Goal: Find specific page/section: Find specific page/section

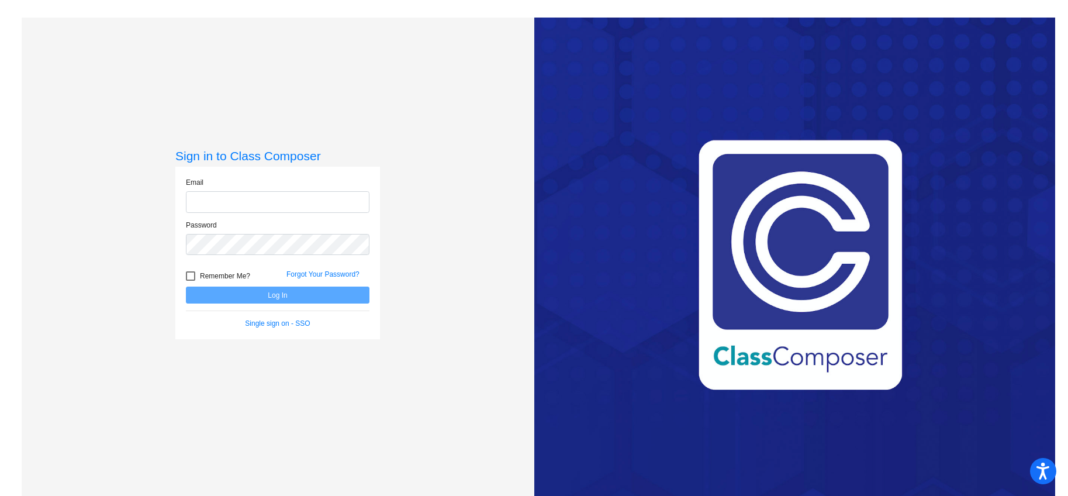
click at [291, 203] on input "email" at bounding box center [278, 202] width 184 height 22
type input "[EMAIL_ADDRESS][DOMAIN_NAME]"
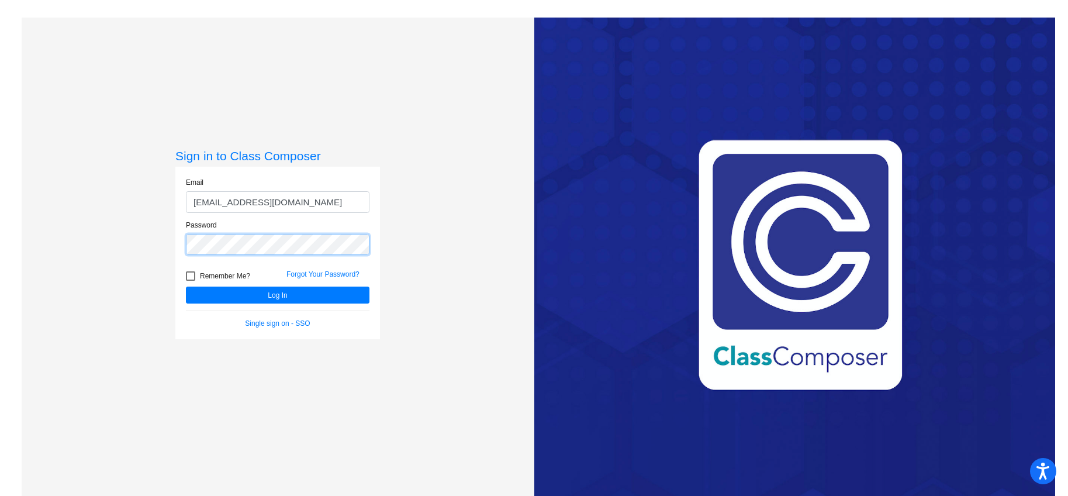
click at [186, 287] on button "Log In" at bounding box center [278, 295] width 184 height 17
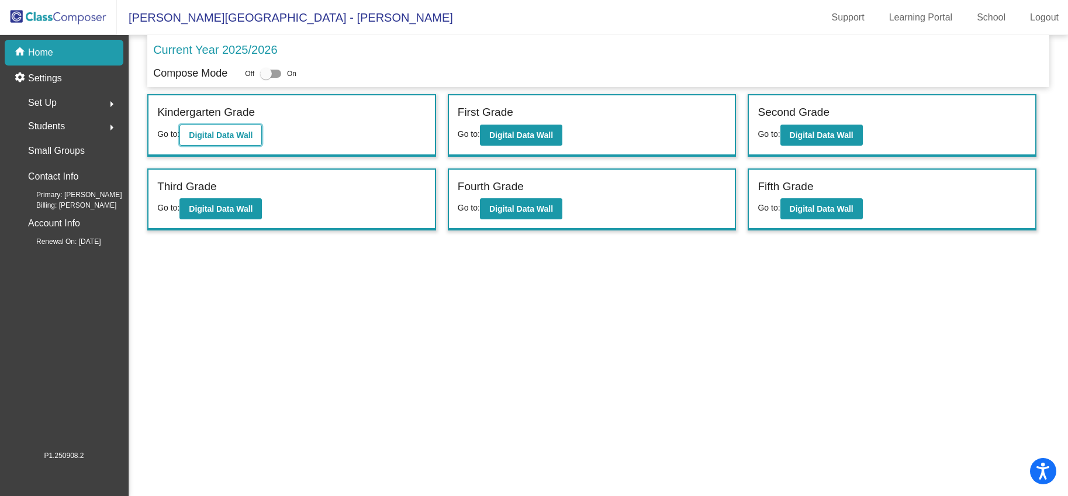
click at [253, 135] on b "Digital Data Wall" at bounding box center [221, 134] width 64 height 9
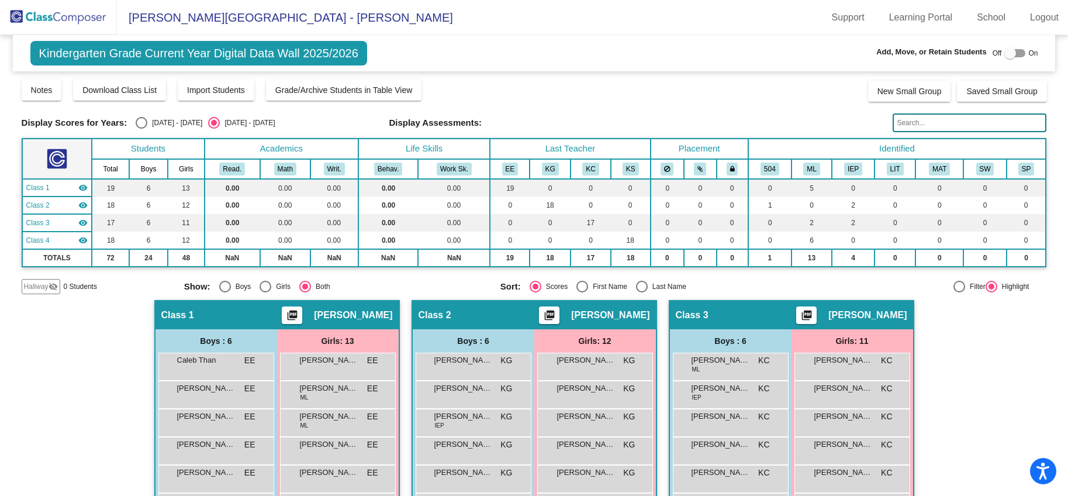
click at [63, 25] on img at bounding box center [58, 17] width 117 height 35
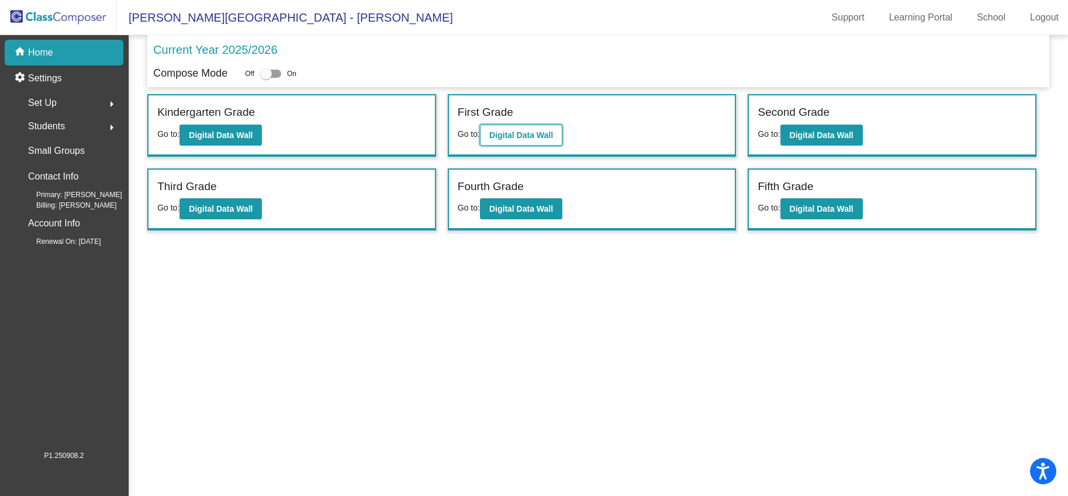
click at [495, 140] on button "Digital Data Wall" at bounding box center [521, 135] width 82 height 21
